Goal: Task Accomplishment & Management: Use online tool/utility

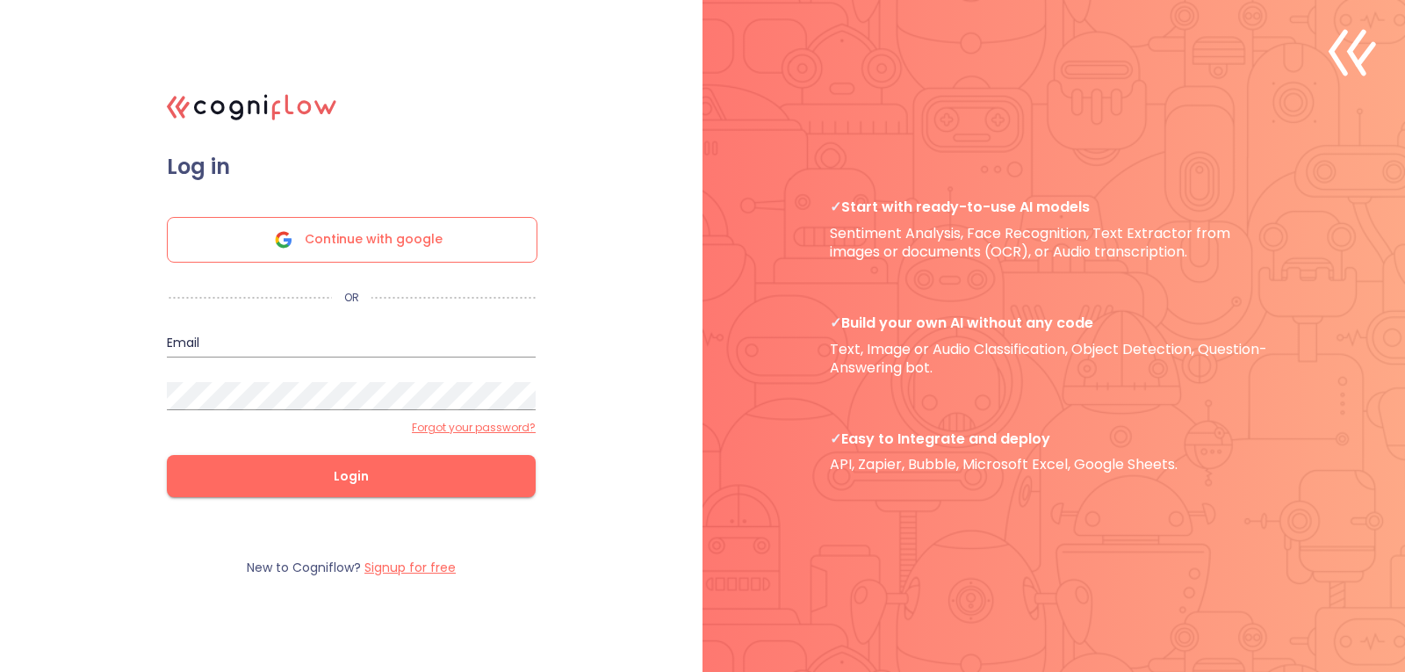
click at [472, 238] on div "Continue with google" at bounding box center [352, 240] width 371 height 46
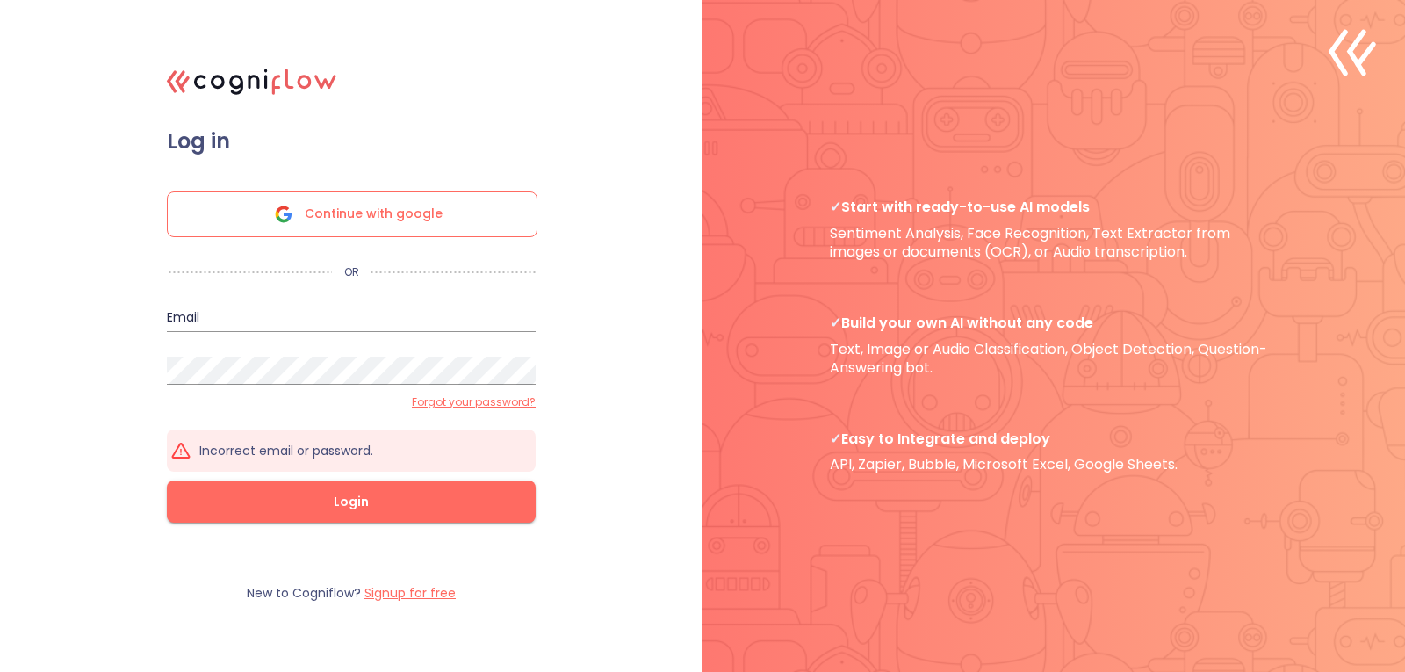
click at [366, 316] on input "email" at bounding box center [351, 318] width 369 height 28
click at [430, 598] on label "Signup for free" at bounding box center [410, 593] width 91 height 18
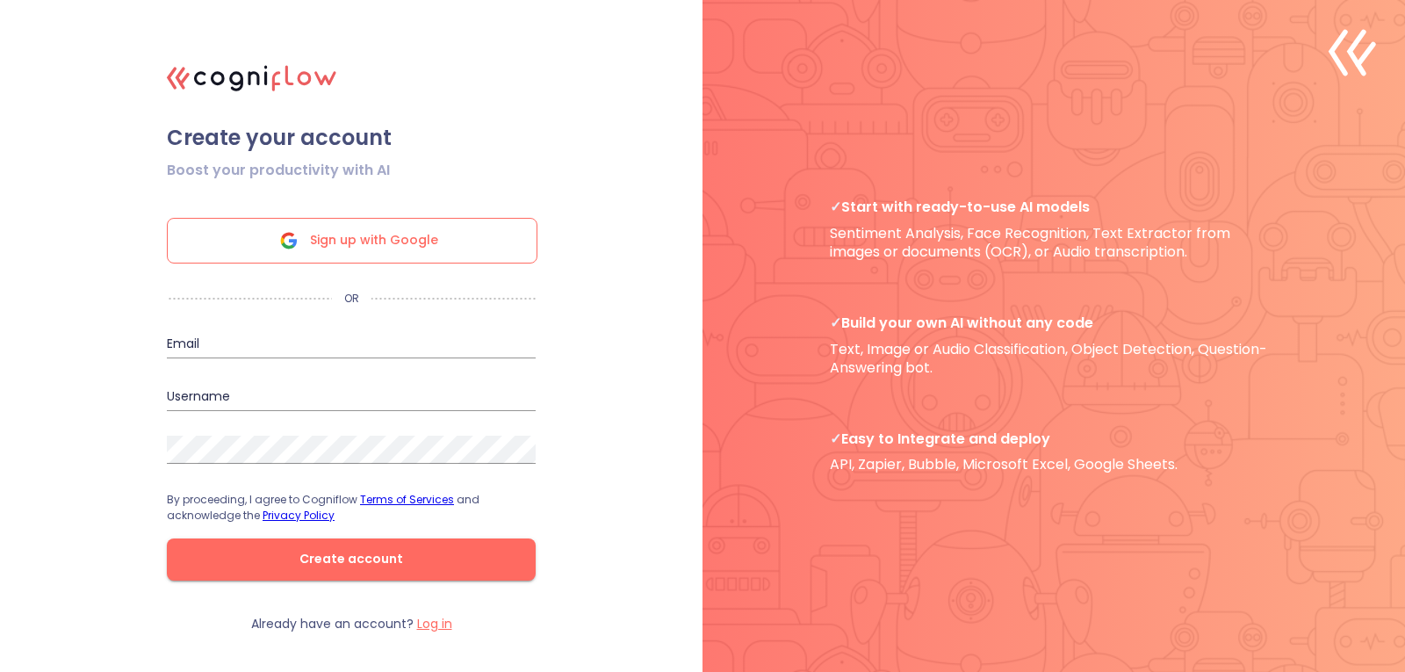
click at [384, 247] on span "Sign up with Google" at bounding box center [374, 241] width 128 height 44
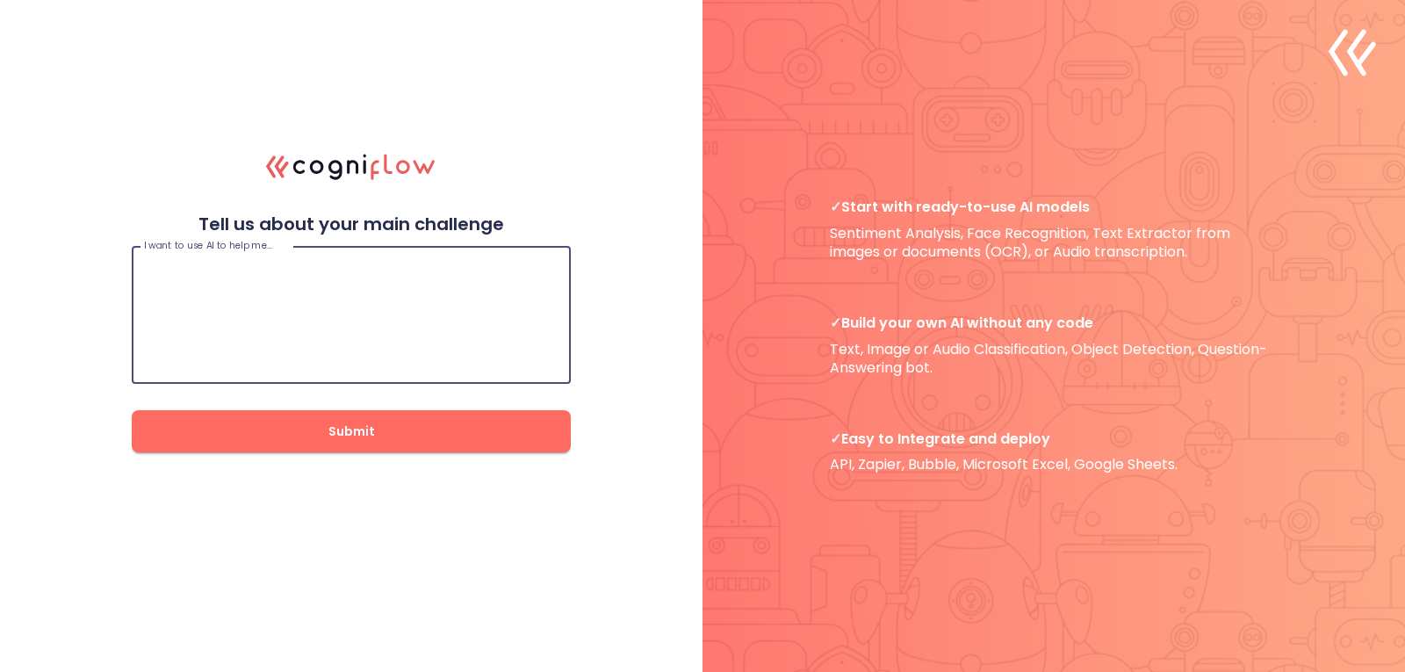
click at [348, 296] on textarea at bounding box center [351, 315] width 415 height 105
type textarea "I want use AI to detect PPE in agriculture [PERSON_NAME]."
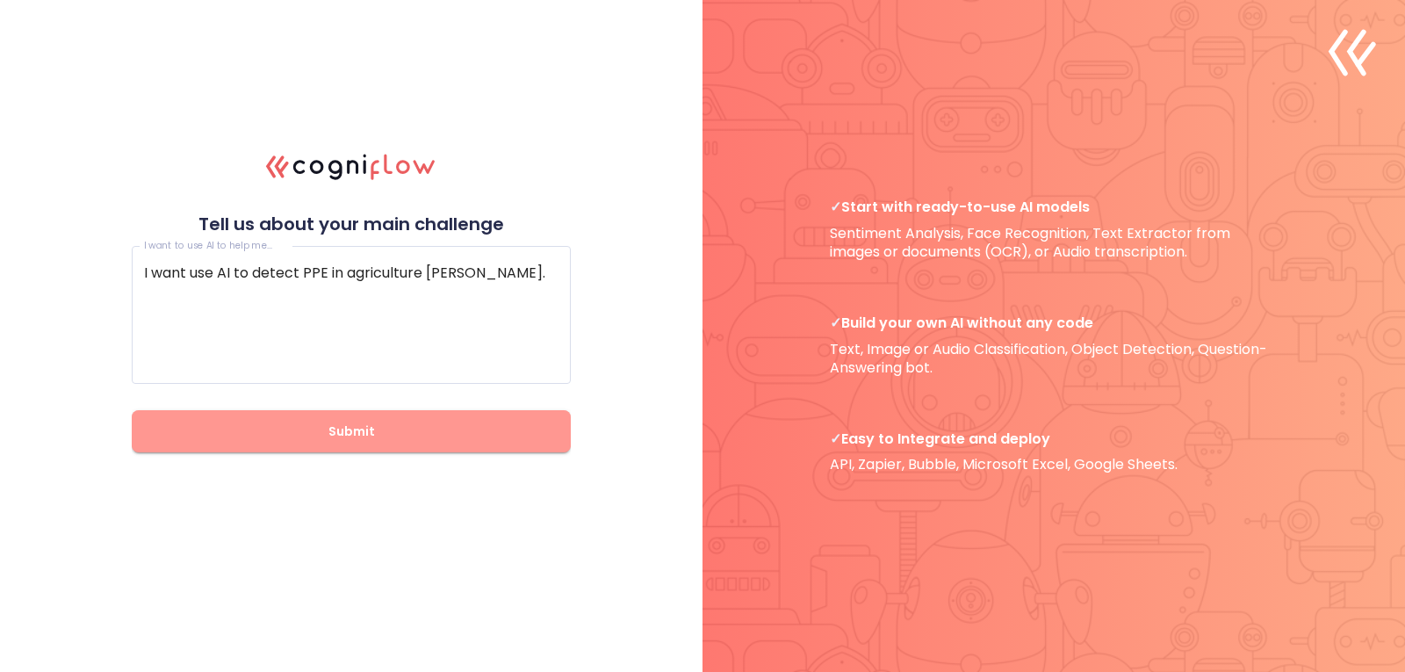
click at [498, 415] on button "Submit" at bounding box center [351, 431] width 439 height 42
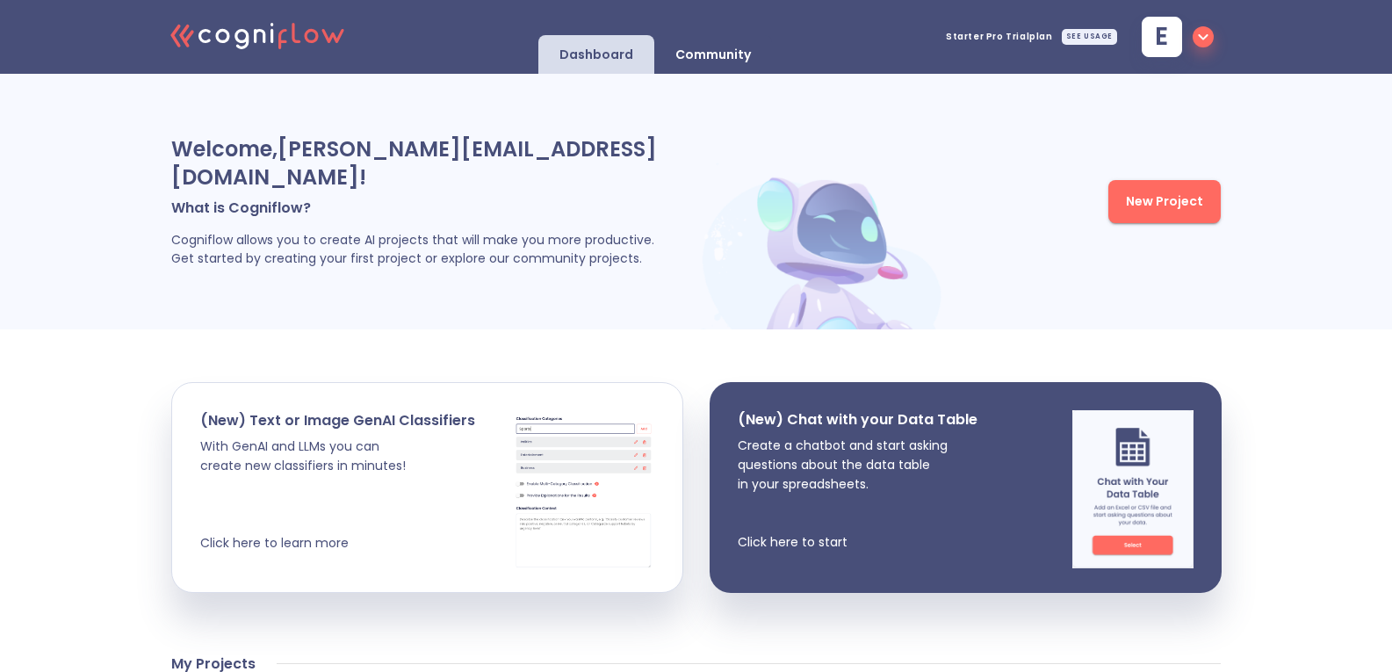
click at [1203, 38] on icon "button" at bounding box center [1203, 36] width 21 height 21
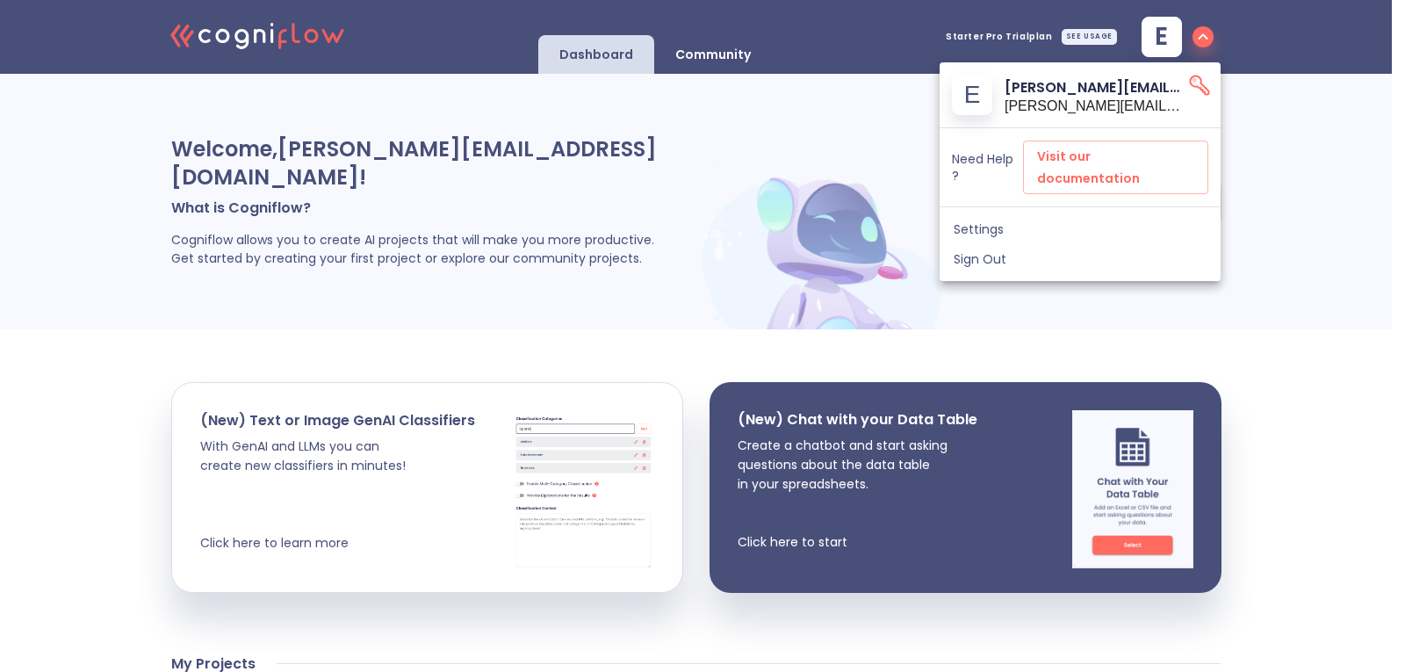
click at [1199, 90] on icon "API Key" at bounding box center [1200, 85] width 25 height 25
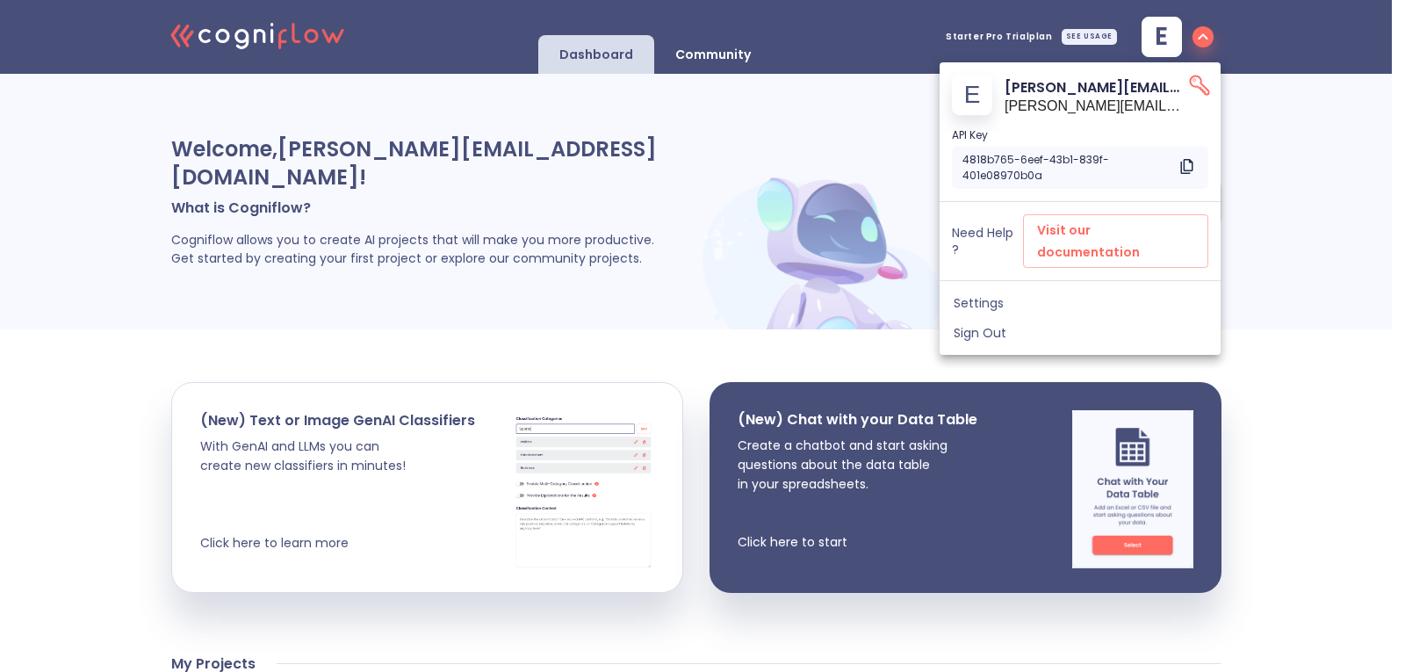
click at [1192, 167] on icon at bounding box center [1189, 164] width 10 height 12
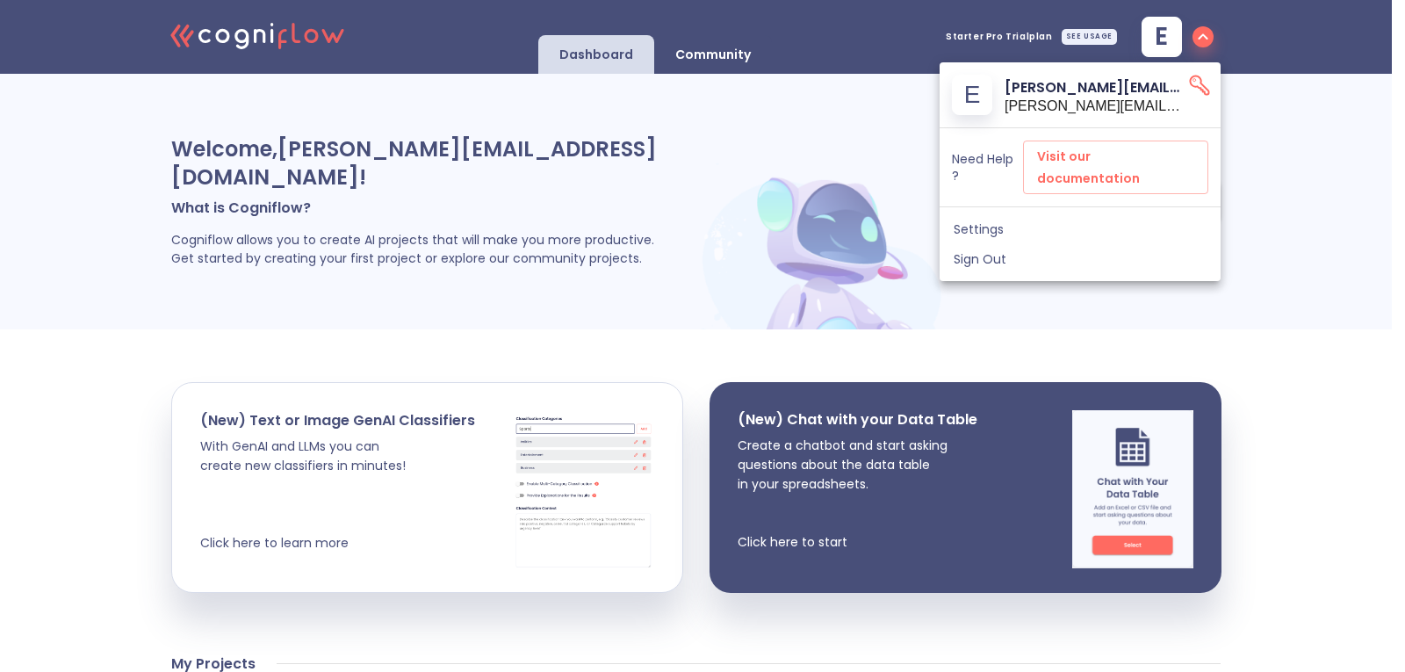
click at [1198, 101] on div "e [PERSON_NAME][EMAIL_ADDRESS][DOMAIN_NAME] [PERSON_NAME][DOMAIN_NAME][EMAIL_AD…" at bounding box center [1080, 94] width 281 height 65
click at [1206, 86] on icon "API Key" at bounding box center [1200, 85] width 25 height 25
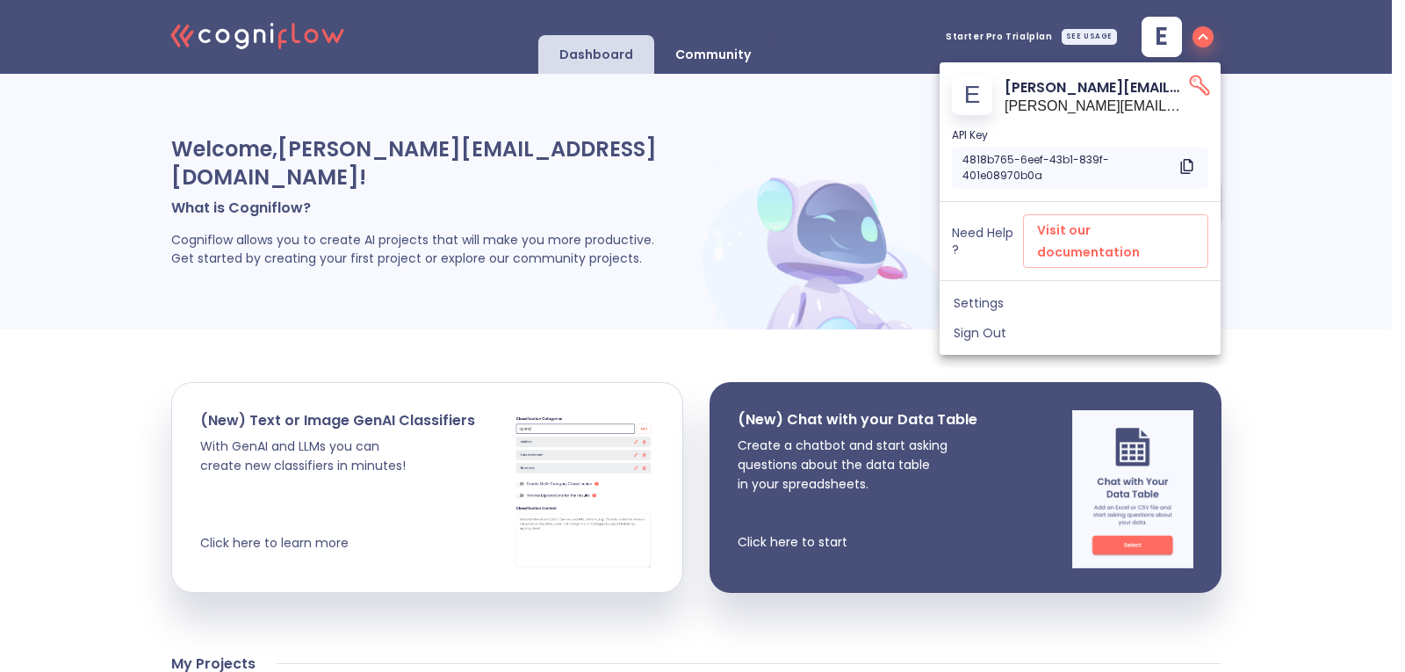
click at [1185, 170] on icon at bounding box center [1189, 164] width 10 height 12
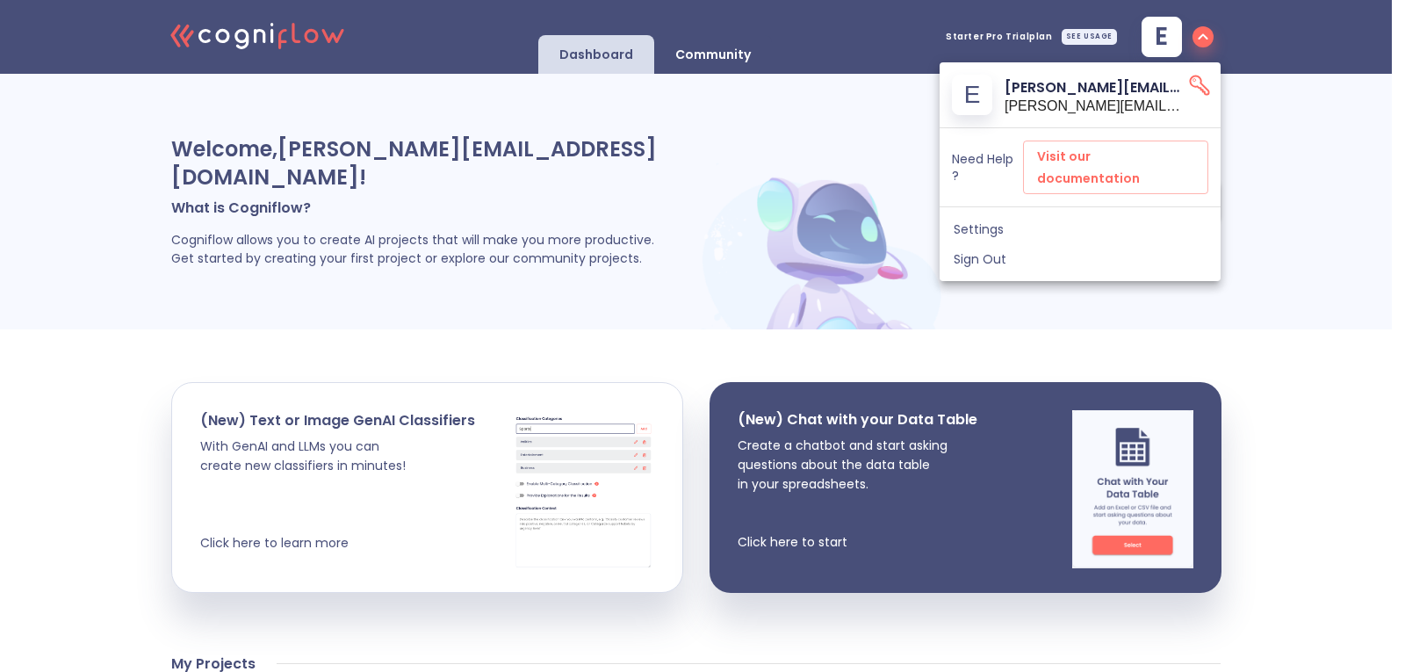
click at [1212, 87] on div "e [PERSON_NAME][EMAIL_ADDRESS][DOMAIN_NAME] [PERSON_NAME][DOMAIN_NAME][EMAIL_AD…" at bounding box center [1080, 94] width 281 height 65
click at [1204, 88] on icon "API Key" at bounding box center [1200, 85] width 25 height 25
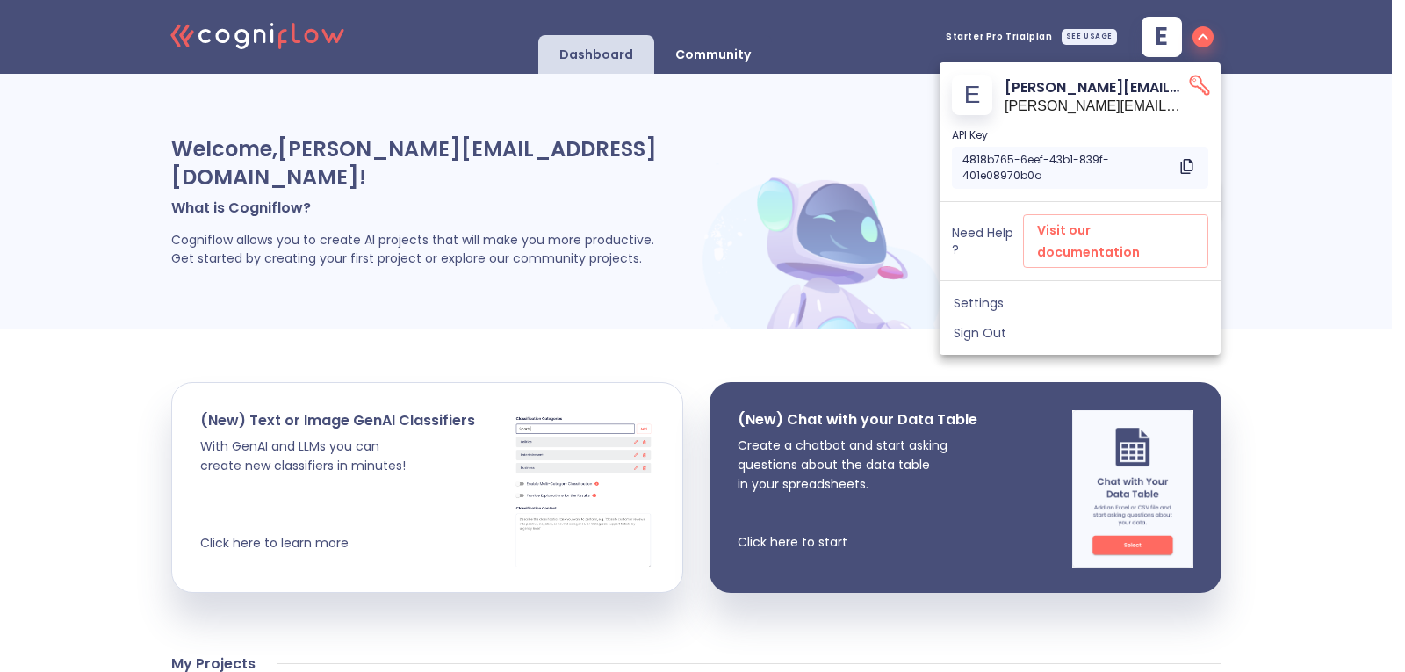
click at [1185, 168] on icon at bounding box center [1189, 164] width 10 height 12
drag, startPoint x: 1185, startPoint y: 168, endPoint x: 1163, endPoint y: 130, distance: 43.7
click at [1185, 168] on icon at bounding box center [1189, 164] width 10 height 12
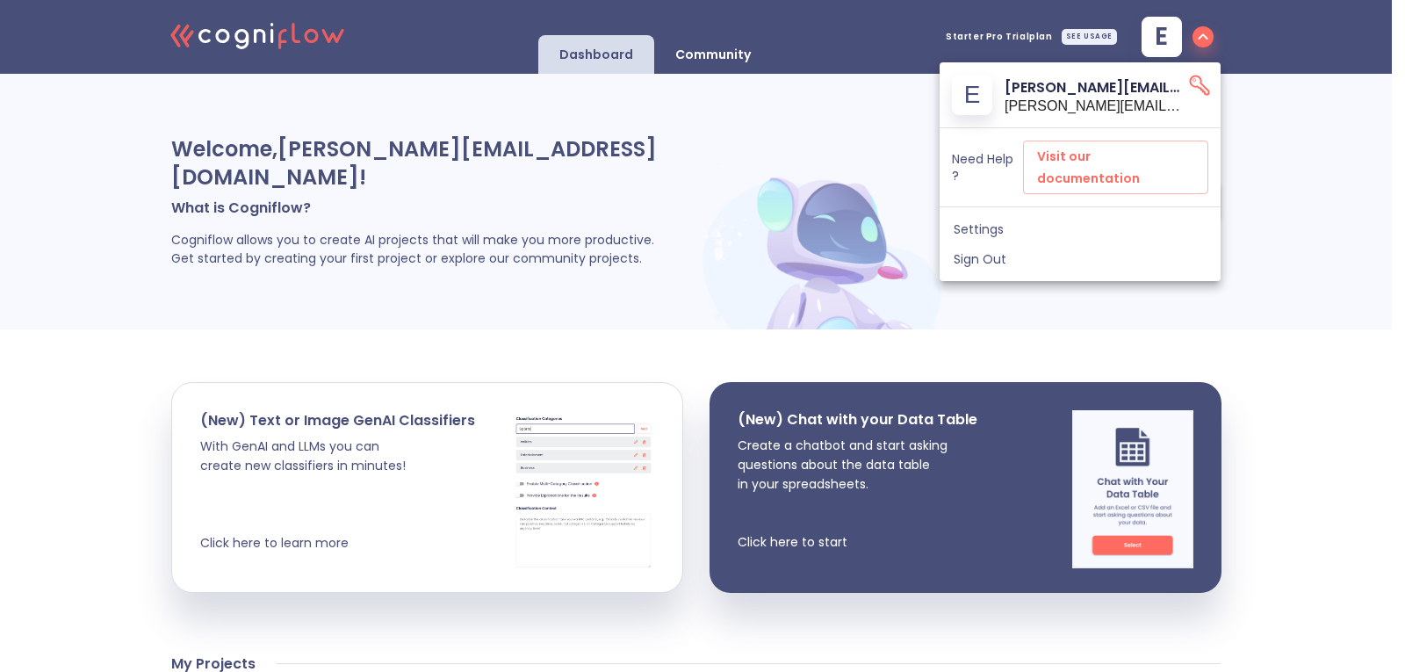
click at [1204, 80] on icon "API Key" at bounding box center [1200, 85] width 25 height 25
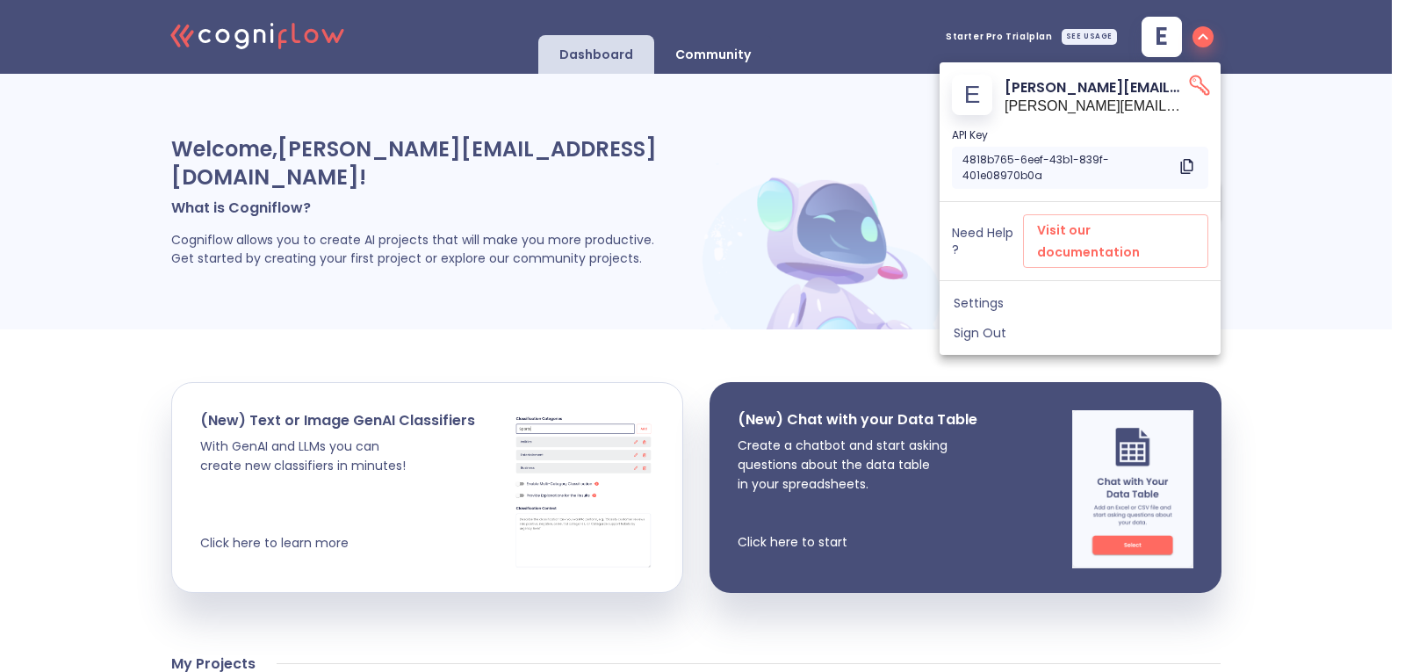
click at [1188, 164] on icon "Copy to clipboard" at bounding box center [1187, 166] width 22 height 22
click at [1098, 172] on p "4818b765-6eef-43b1-839f-401e08970b0a" at bounding box center [1069, 168] width 213 height 32
click at [1190, 166] on icon "Copy to clipboard" at bounding box center [1187, 166] width 22 height 22
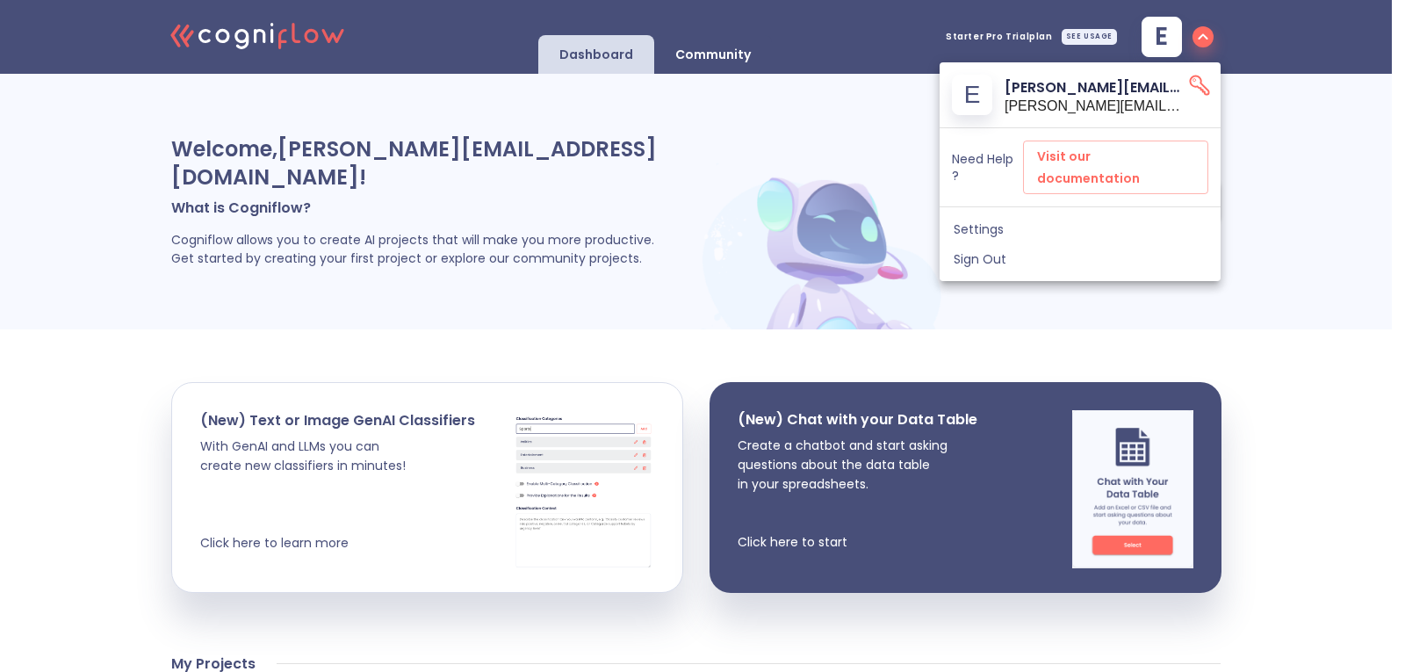
click at [1197, 76] on icon at bounding box center [1200, 85] width 18 height 18
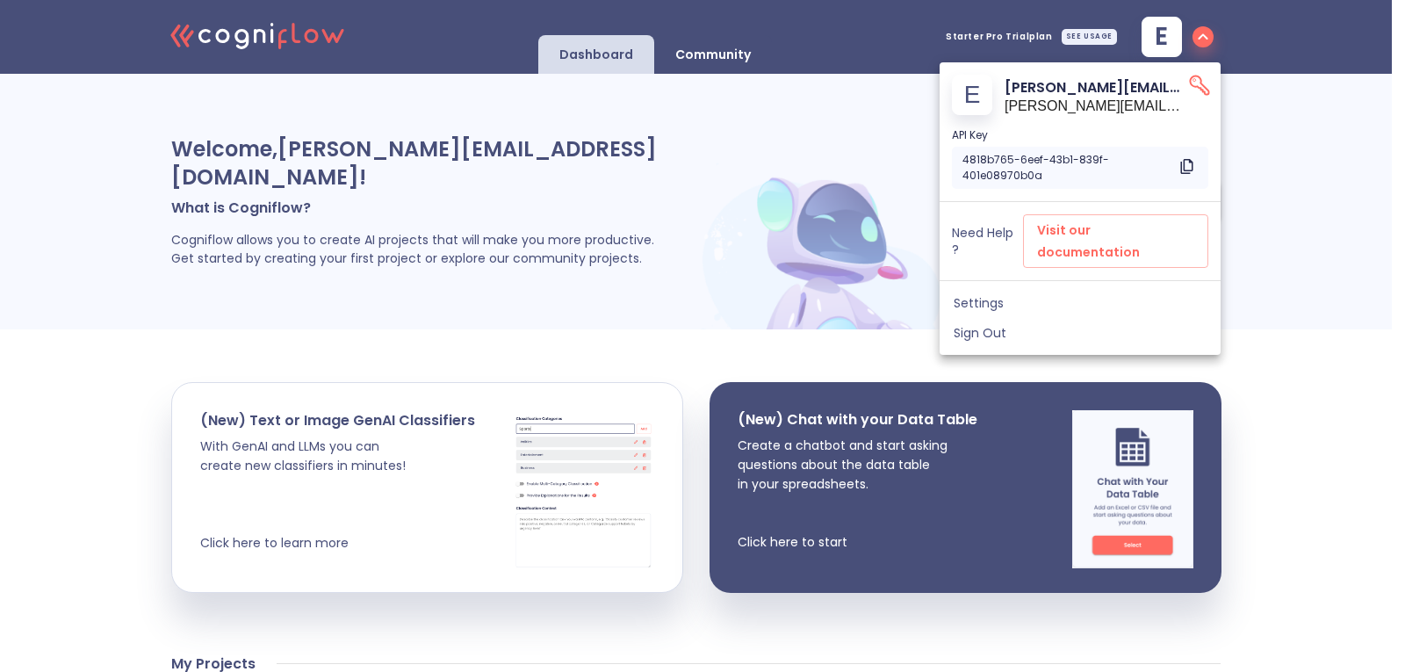
click at [693, 280] on div at bounding box center [702, 336] width 1405 height 672
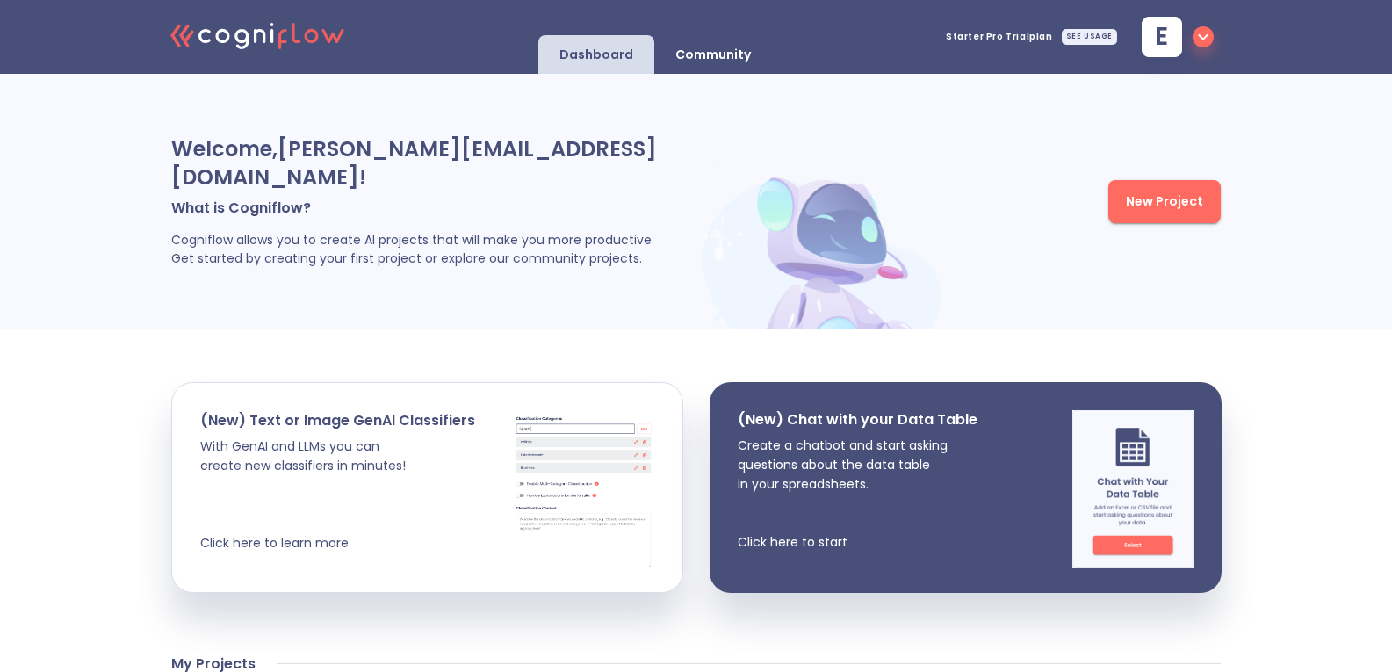
click at [1165, 202] on button "New Project" at bounding box center [1164, 201] width 112 height 43
